Goal: Task Accomplishment & Management: Manage account settings

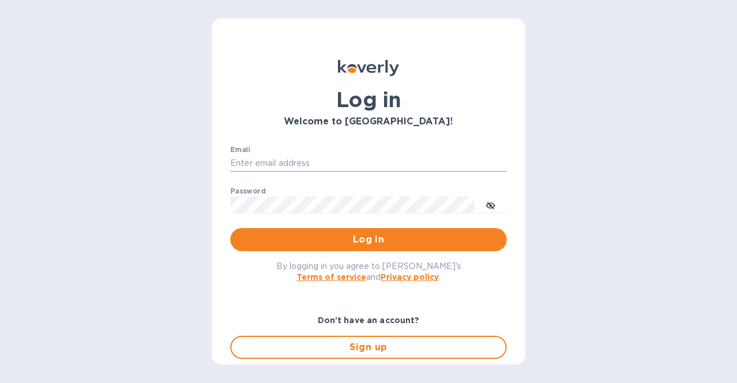
click at [283, 163] on input "Email" at bounding box center [368, 163] width 276 height 17
type input "esalgado@tradewindsspecialty.com"
click at [230, 228] on button "Log in" at bounding box center [368, 239] width 276 height 23
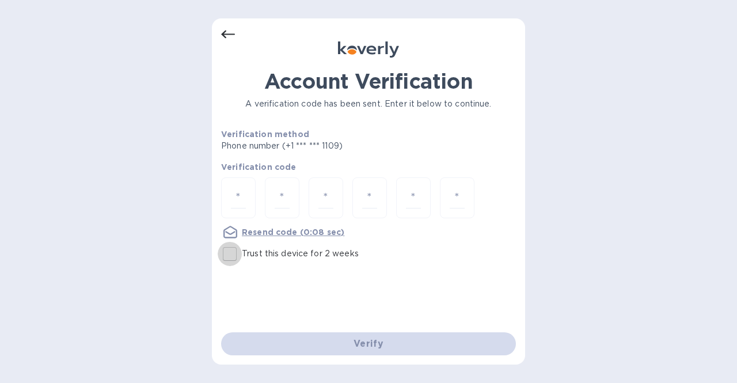
click at [228, 254] on input "Trust this device for 2 weeks" at bounding box center [230, 254] width 24 height 24
checkbox input "true"
click at [245, 191] on input "number" at bounding box center [238, 197] width 15 height 21
type input "7"
type input "1"
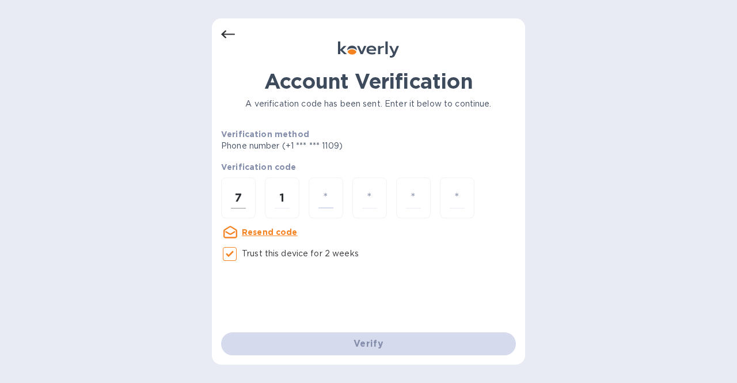
type input "3"
type input "9"
type input "0"
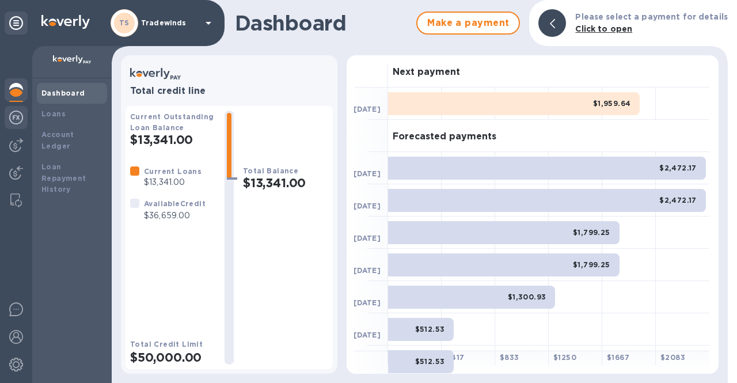
click at [14, 115] on img at bounding box center [16, 118] width 14 height 14
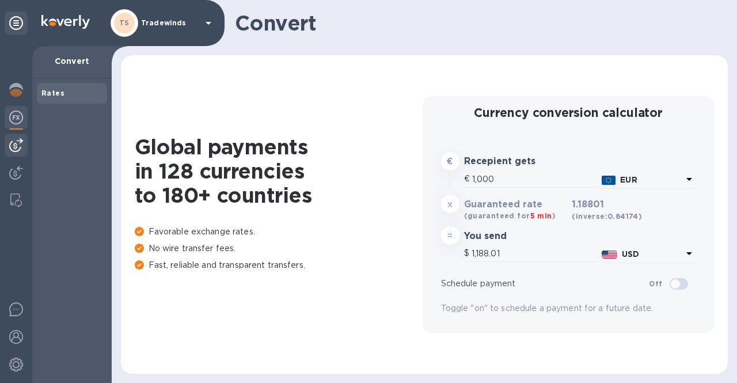
click at [22, 140] on img at bounding box center [16, 145] width 14 height 14
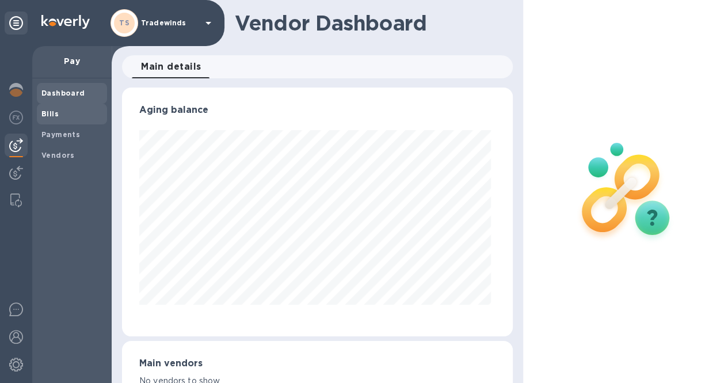
click at [55, 117] on b "Bills" at bounding box center [49, 113] width 17 height 9
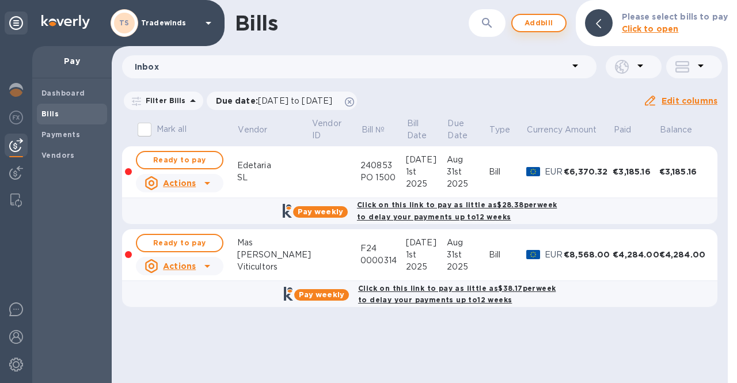
click at [547, 26] on span "Add bill" at bounding box center [538, 23] width 35 height 14
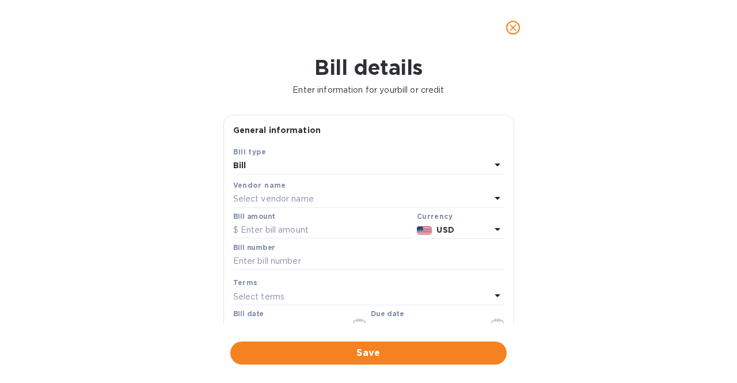
click at [299, 196] on p "Select vendor name" at bounding box center [273, 199] width 81 height 12
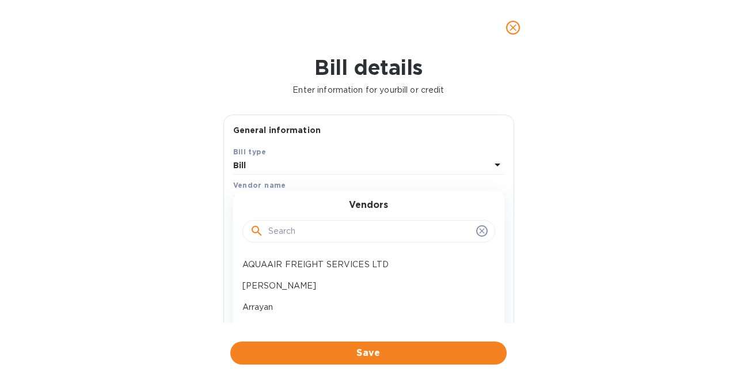
click at [296, 230] on input "text" at bounding box center [369, 231] width 203 height 17
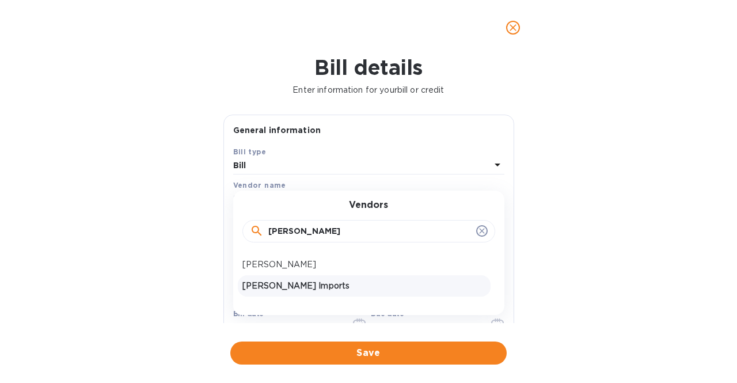
type input "[PERSON_NAME]"
click at [292, 286] on p "[PERSON_NAME] Imports" at bounding box center [363, 286] width 243 height 12
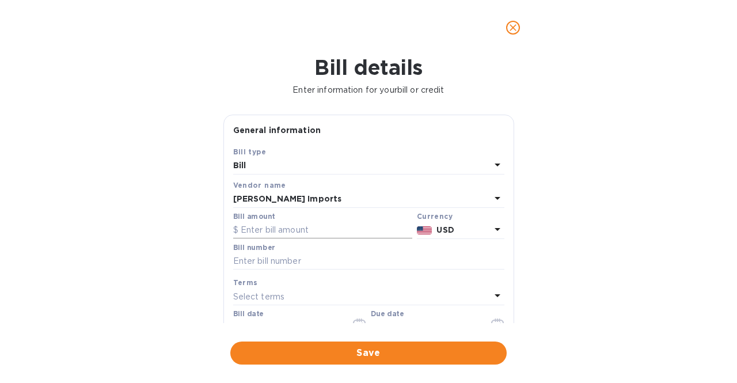
click at [295, 233] on input "text" at bounding box center [322, 230] width 179 height 17
click at [337, 230] on input "text" at bounding box center [322, 230] width 179 height 17
type input "6,326.20"
type input "Inv 99753 PO 1390"
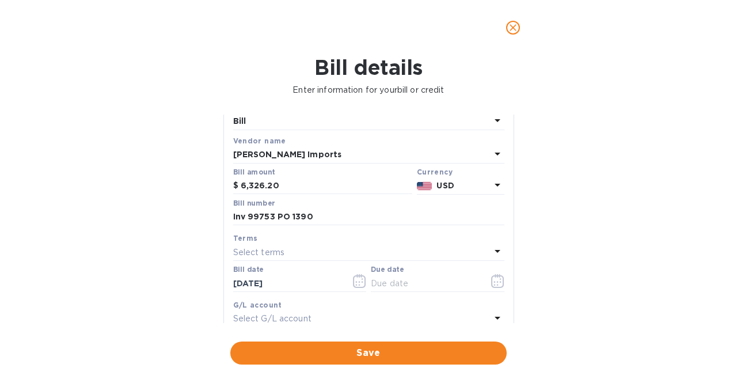
scroll to position [64, 0]
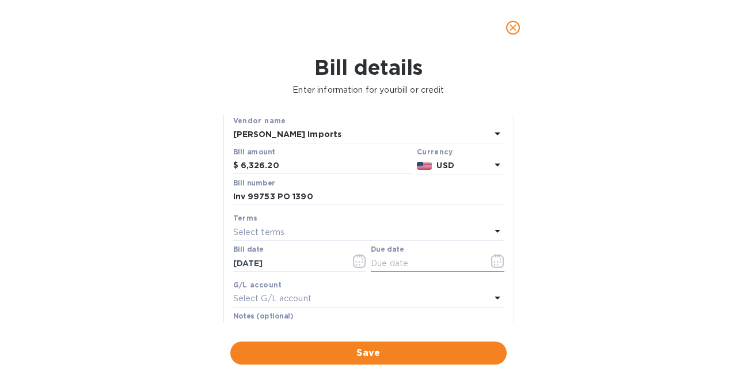
click at [494, 257] on icon "button" at bounding box center [497, 261] width 13 height 14
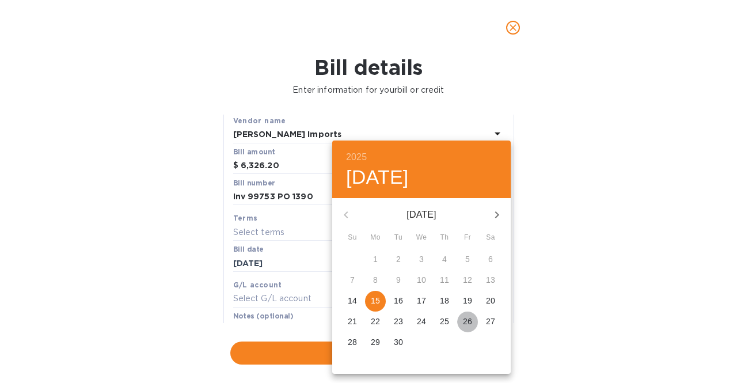
click at [471, 318] on p "26" at bounding box center [467, 321] width 9 height 12
type input "[DATE]"
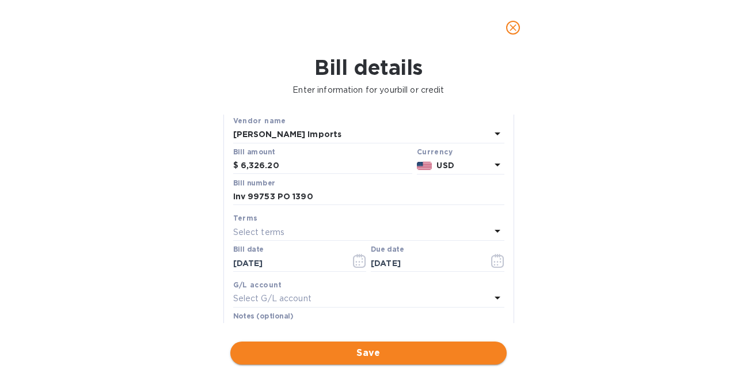
click at [365, 352] on span "Save" at bounding box center [368, 353] width 258 height 14
